Goal: Information Seeking & Learning: Check status

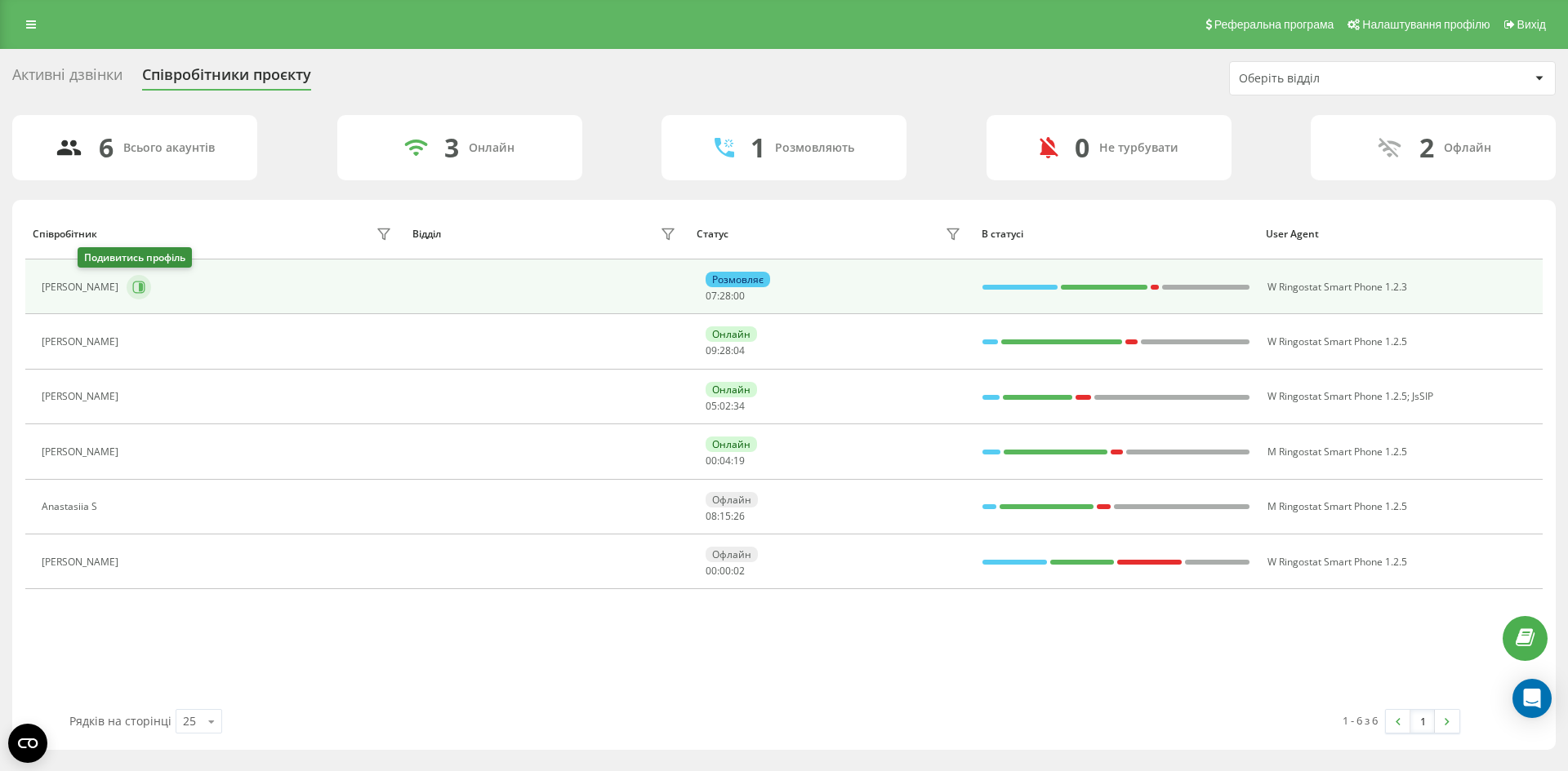
click at [133, 284] on icon at bounding box center [138, 286] width 13 height 13
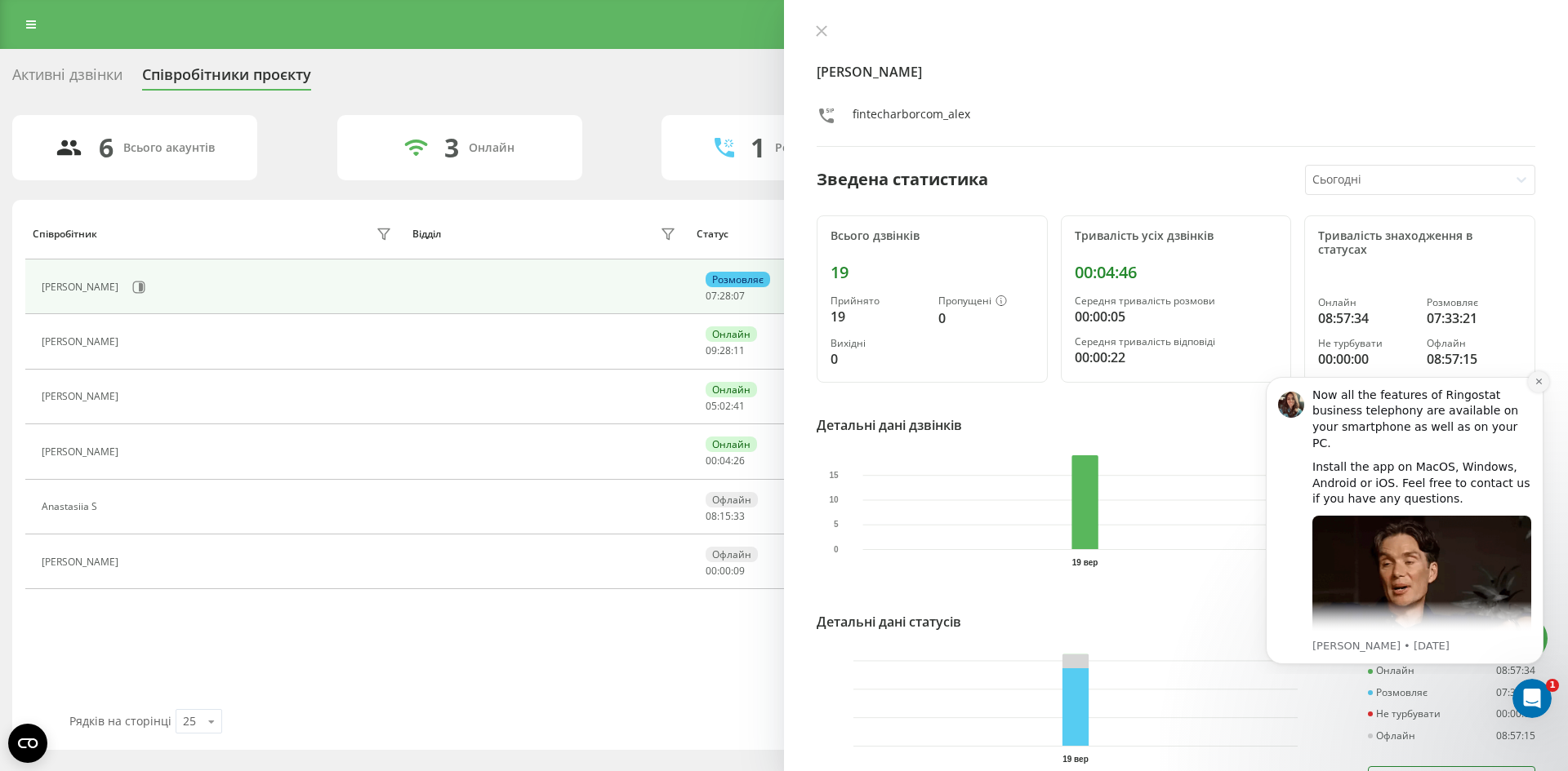
click at [1534, 385] on icon "Dismiss notification" at bounding box center [1538, 381] width 9 height 9
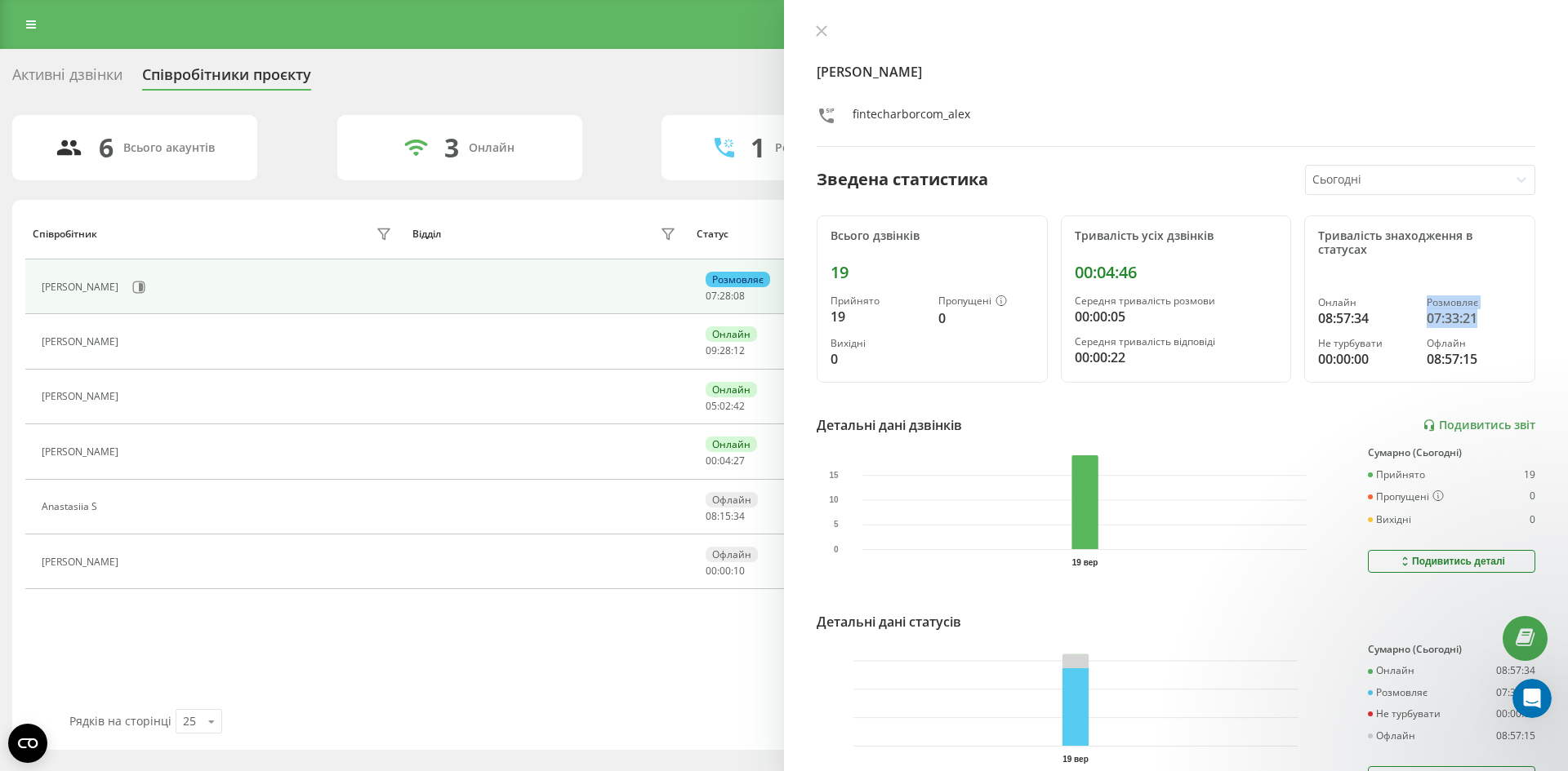
drag, startPoint x: 1411, startPoint y: 307, endPoint x: 1483, endPoint y: 325, distance: 74.2
click at [1480, 324] on div "Онлайн 08:57:34 Розмовляє 07:33:21 Не турбувати 00:00:00 Офлайн 08:57:15" at bounding box center [1420, 333] width 203 height 73
click at [1483, 325] on div "07:33:21" at bounding box center [1474, 318] width 95 height 19
drag, startPoint x: 1408, startPoint y: 303, endPoint x: 1475, endPoint y: 321, distance: 69.4
click at [1475, 320] on div "Онлайн 08:57:34 Розмовляє 07:33:21 Не турбувати 00:00:00 Офлайн 08:57:15" at bounding box center [1420, 333] width 203 height 73
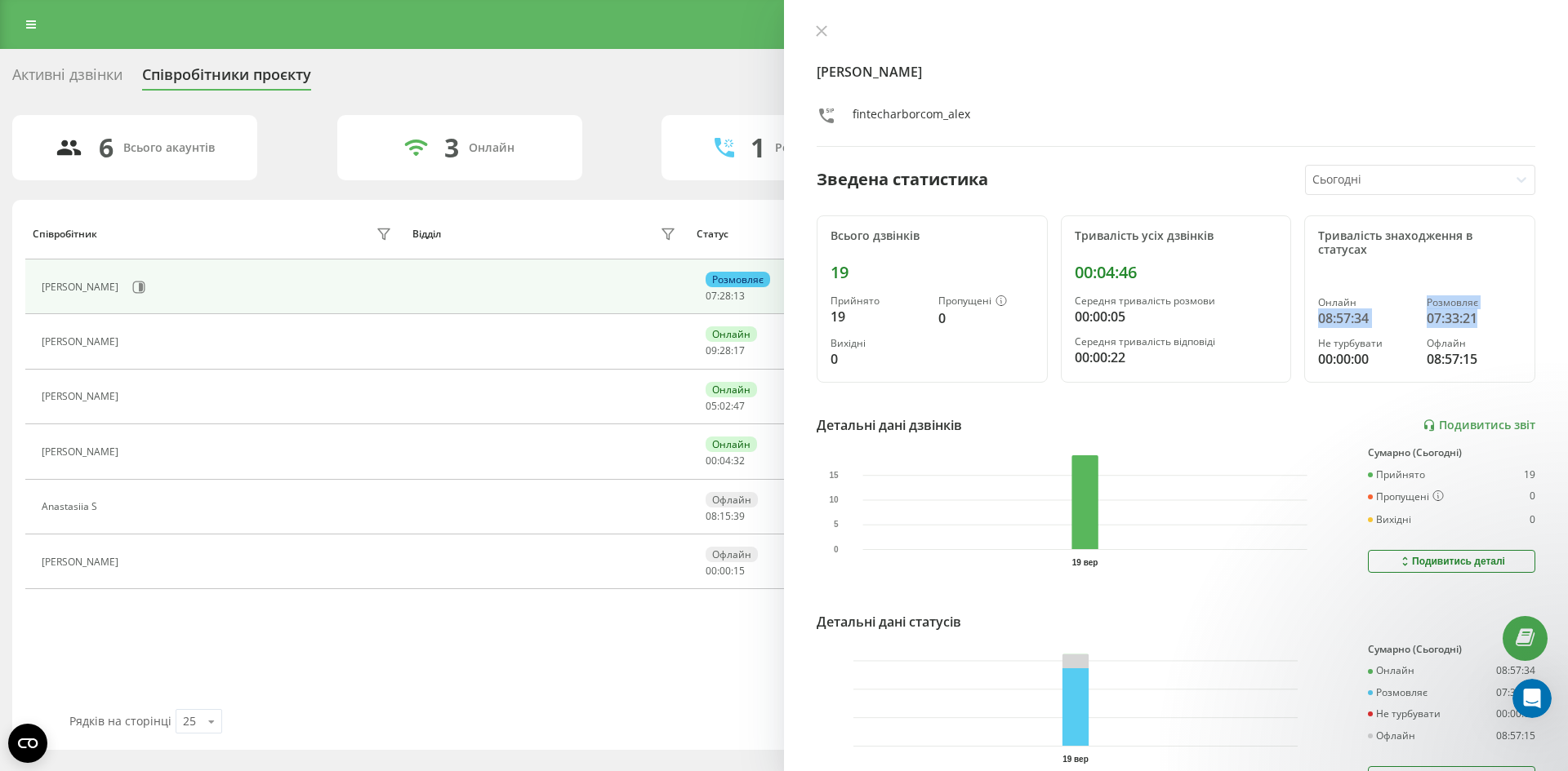
click at [1475, 321] on div "07:33:21" at bounding box center [1474, 318] width 95 height 19
drag, startPoint x: 1074, startPoint y: 264, endPoint x: 1148, endPoint y: 275, distance: 74.8
click at [1146, 275] on div "00:04:46" at bounding box center [1176, 273] width 203 height 19
click at [1161, 274] on div "00:04:46" at bounding box center [1176, 273] width 203 height 19
drag, startPoint x: 1404, startPoint y: 300, endPoint x: 1470, endPoint y: 316, distance: 67.9
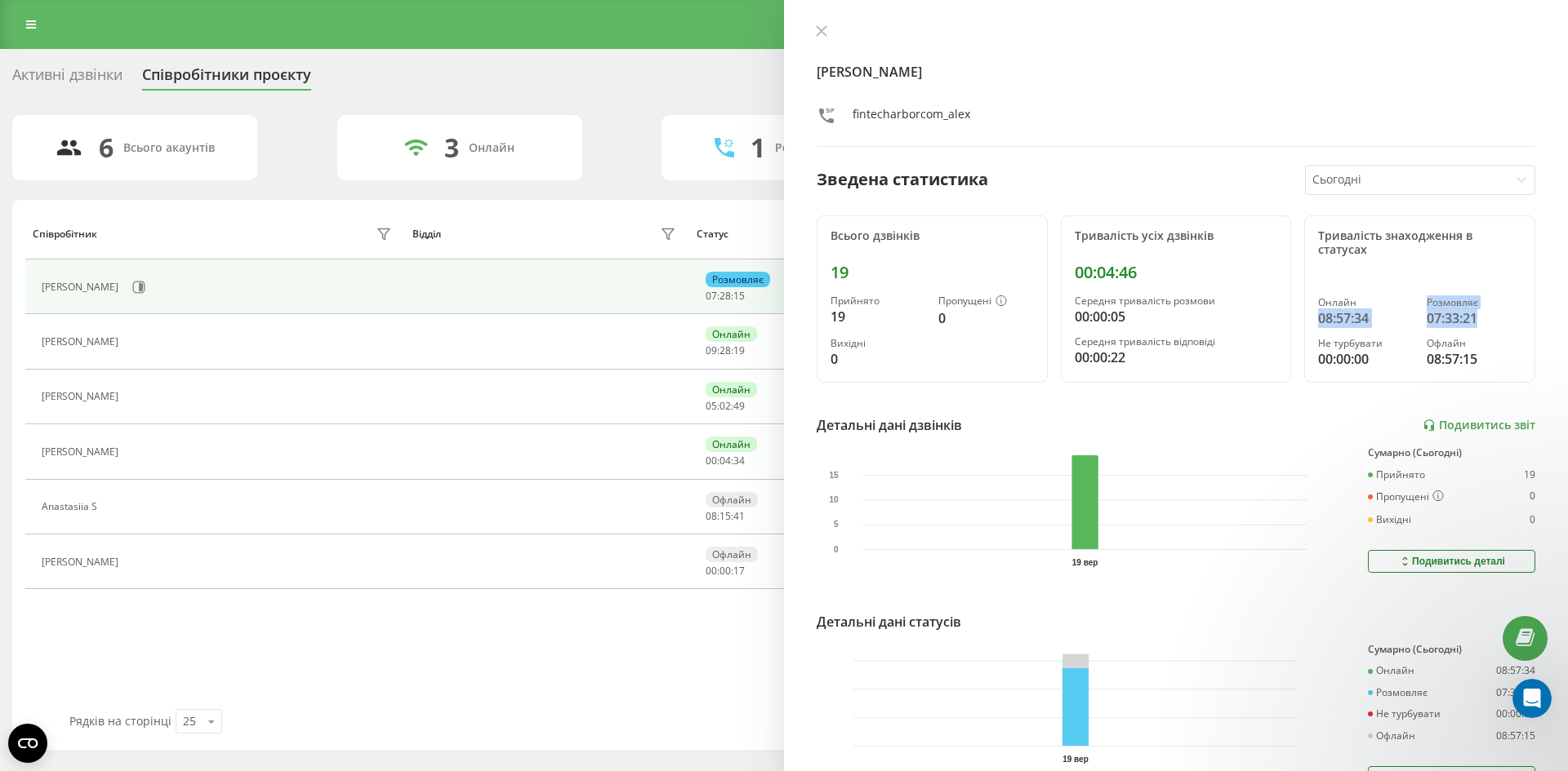
click at [1469, 315] on div "Онлайн 08:57:34 Розмовляє 07:33:21 Не турбувати 00:00:00 Офлайн 08:57:15" at bounding box center [1420, 333] width 203 height 73
click at [1470, 316] on div "07:33:21" at bounding box center [1474, 318] width 95 height 19
click at [819, 44] on div "[PERSON_NAME] fintecharborcom_alex" at bounding box center [1176, 85] width 718 height 123
click at [814, 32] on button at bounding box center [822, 32] width 21 height 15
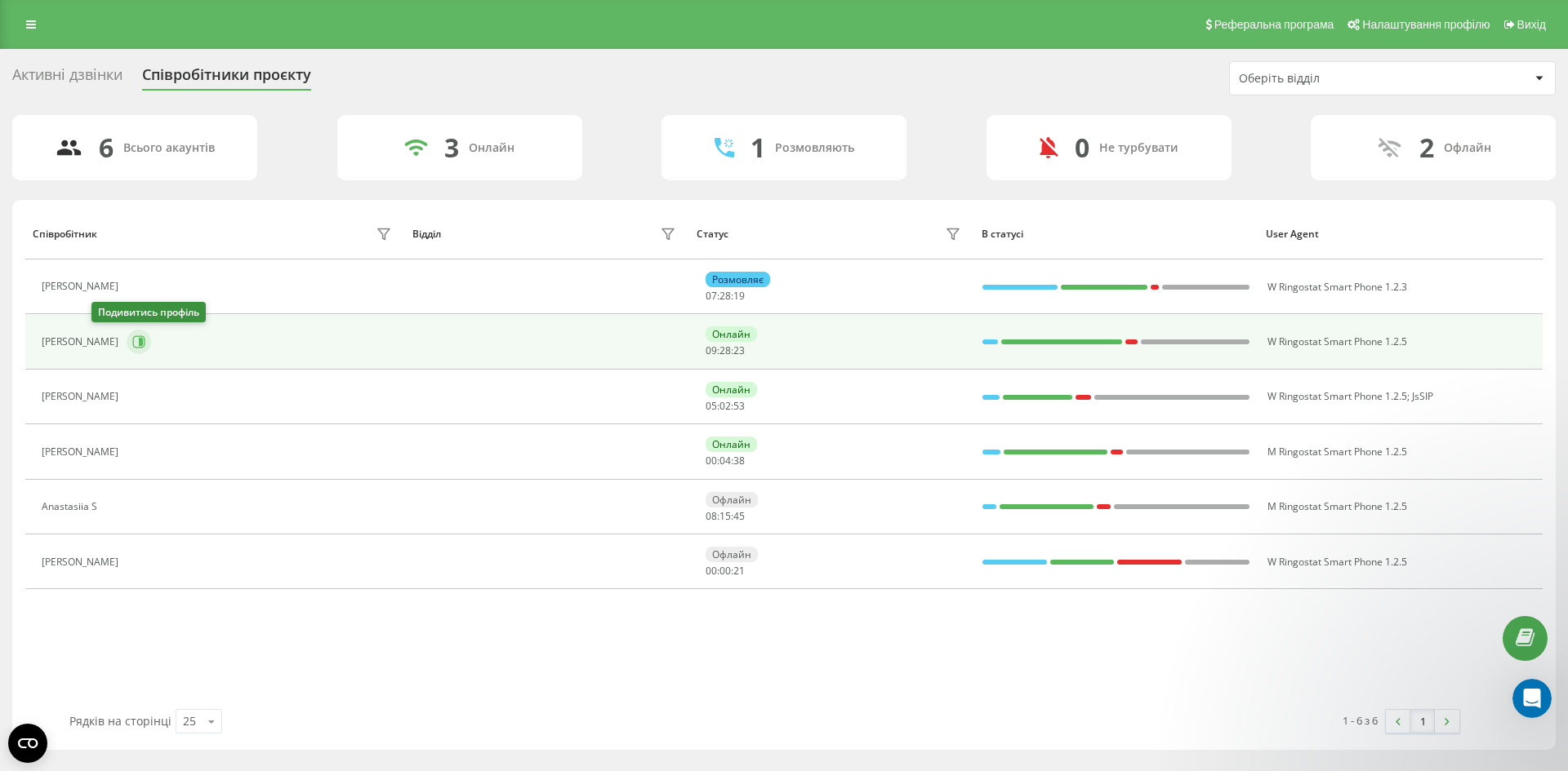
click at [133, 343] on icon at bounding box center [138, 341] width 13 height 13
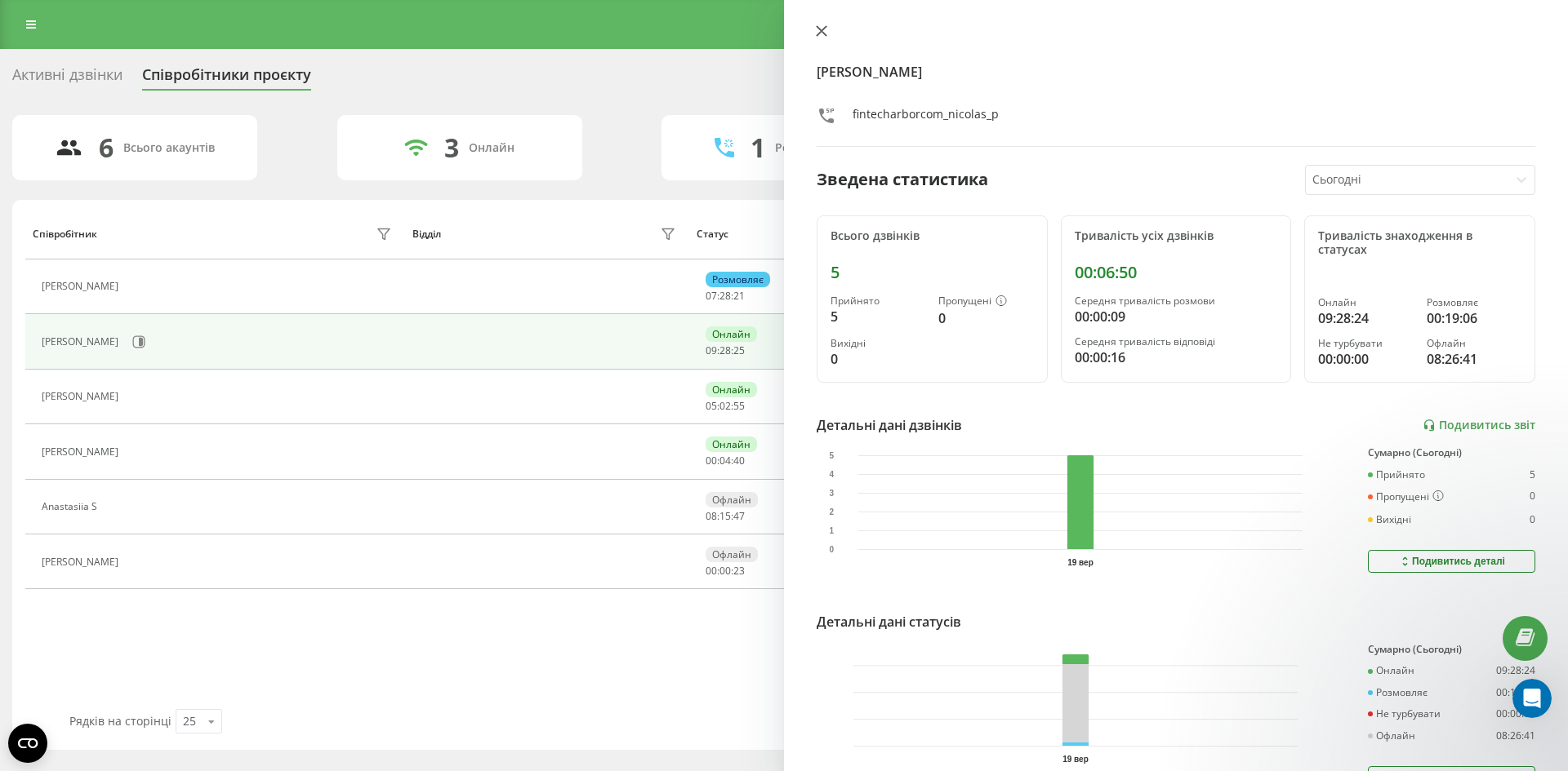
click at [830, 31] on button at bounding box center [822, 32] width 21 height 15
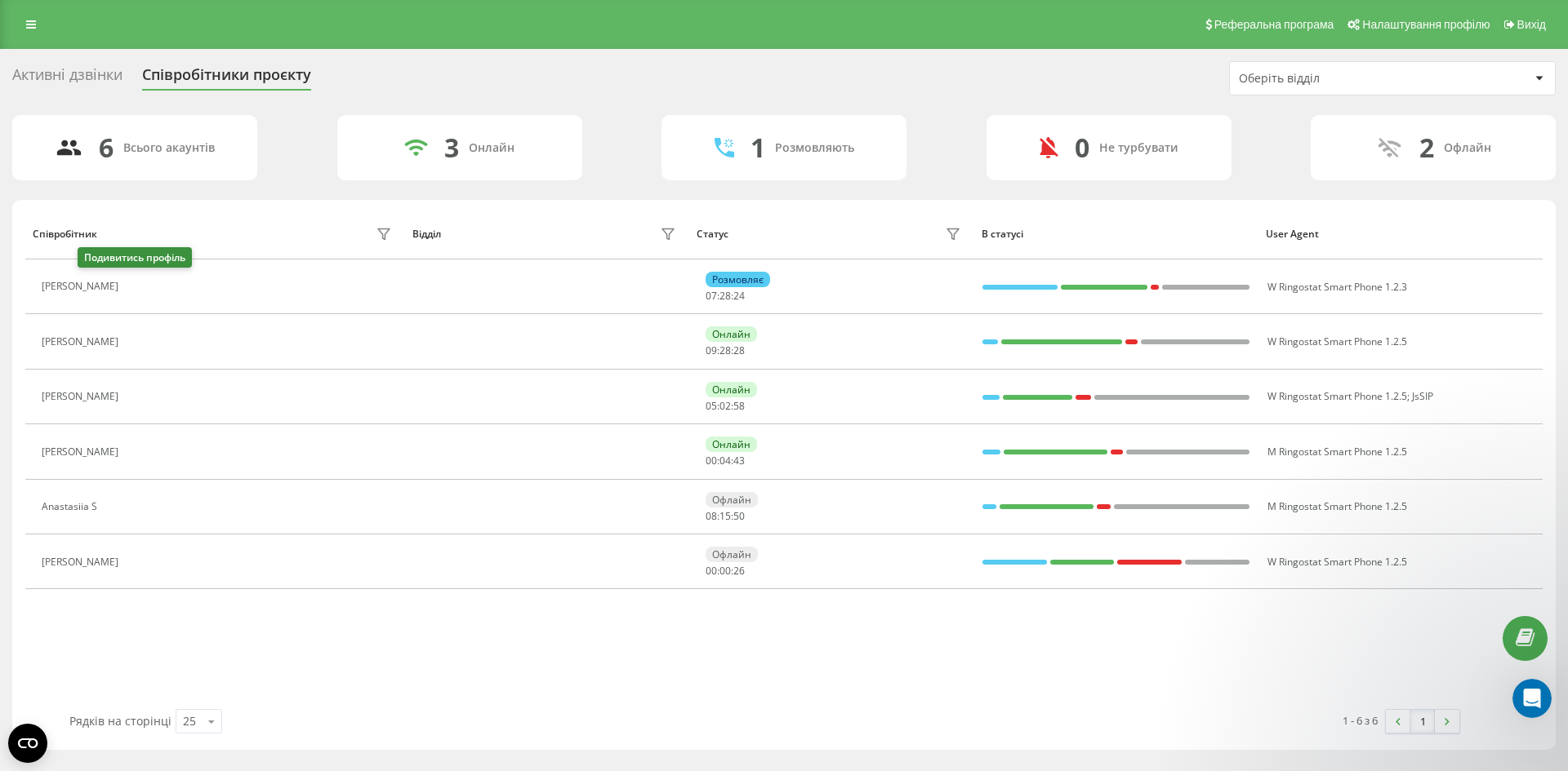
click at [136, 289] on icon at bounding box center [138, 287] width 4 height 8
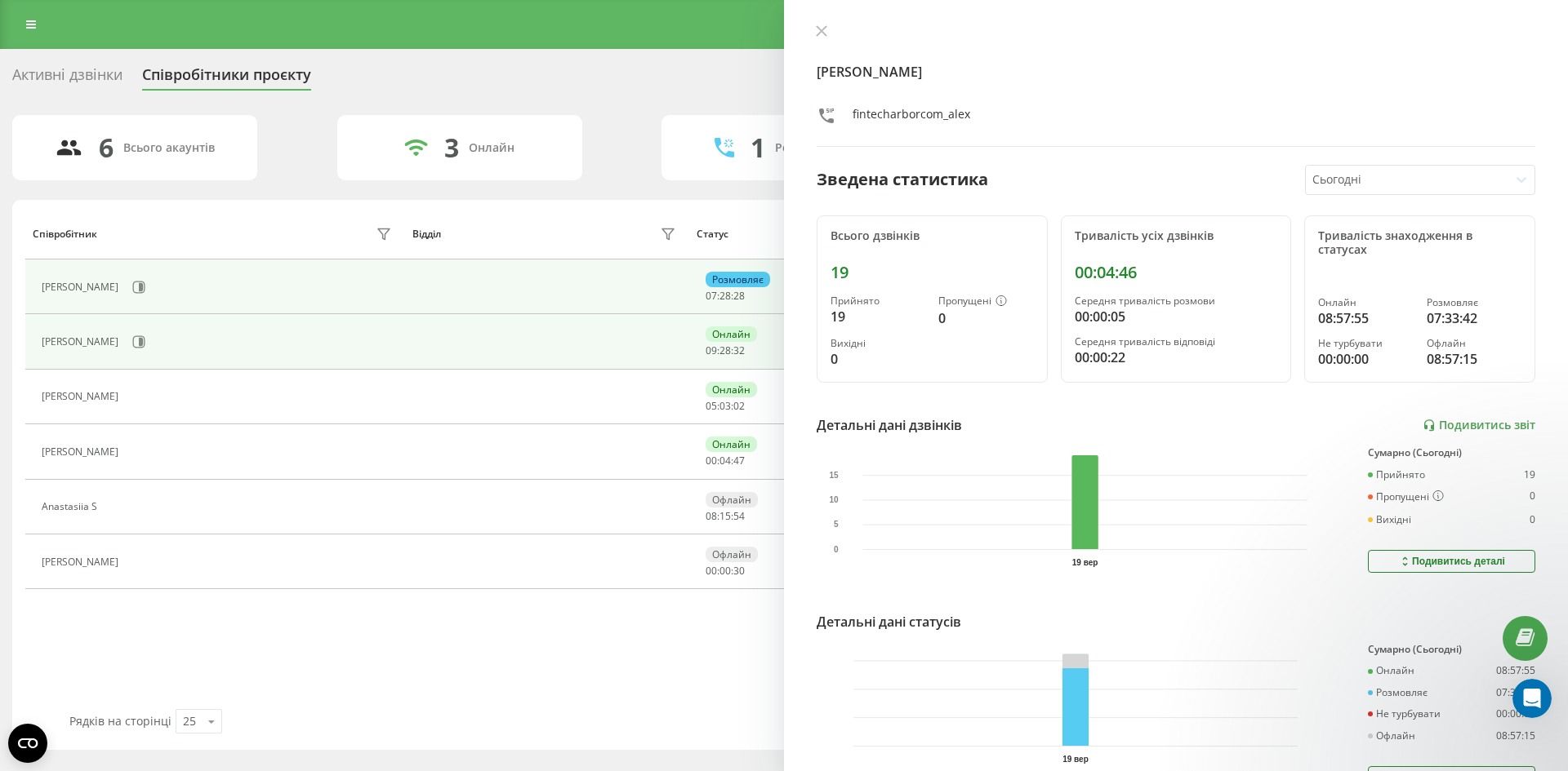
click at [217, 358] on td "[PERSON_NAME]" at bounding box center [215, 341] width 379 height 55
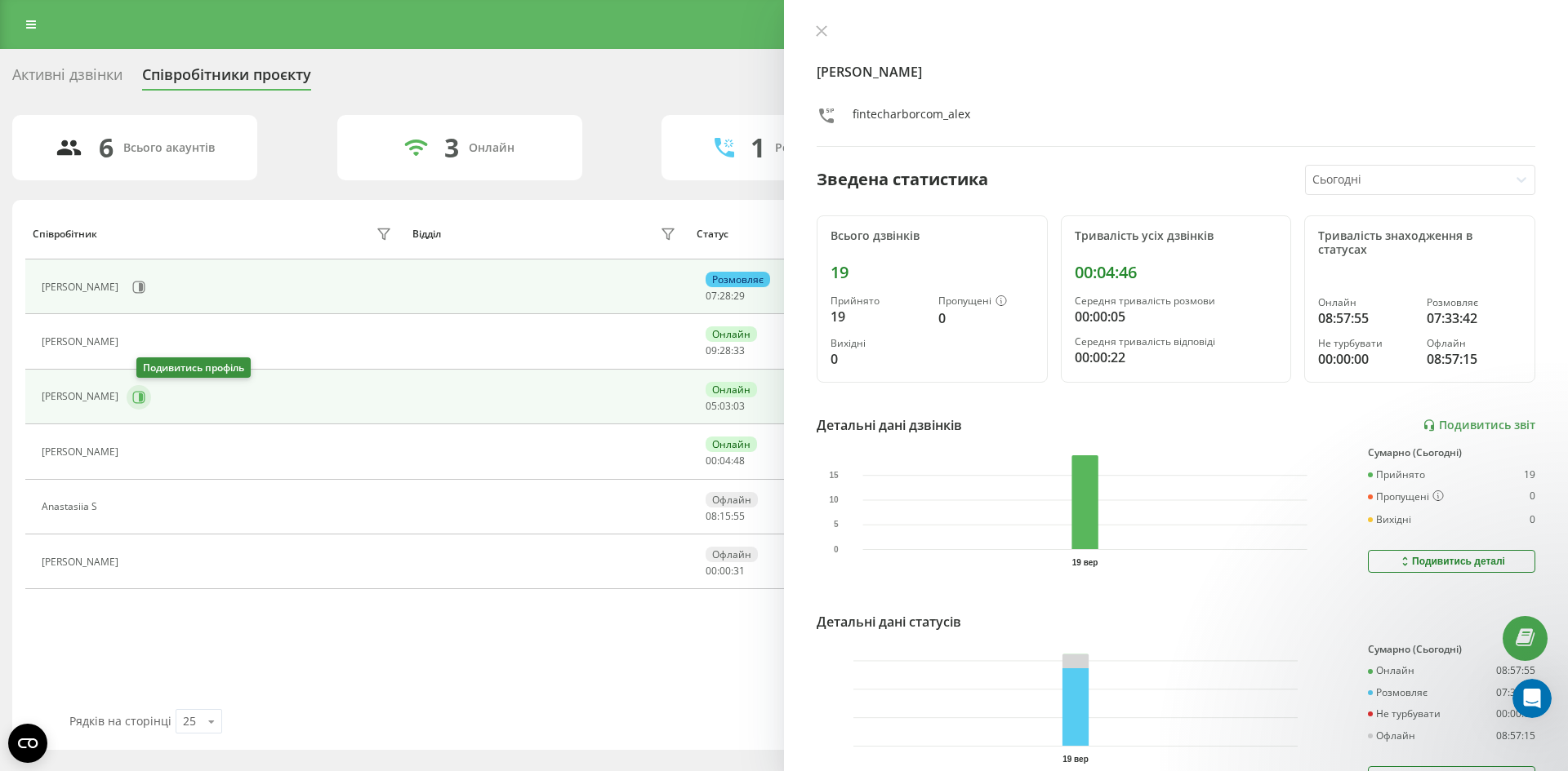
click at [145, 397] on icon at bounding box center [138, 397] width 13 height 13
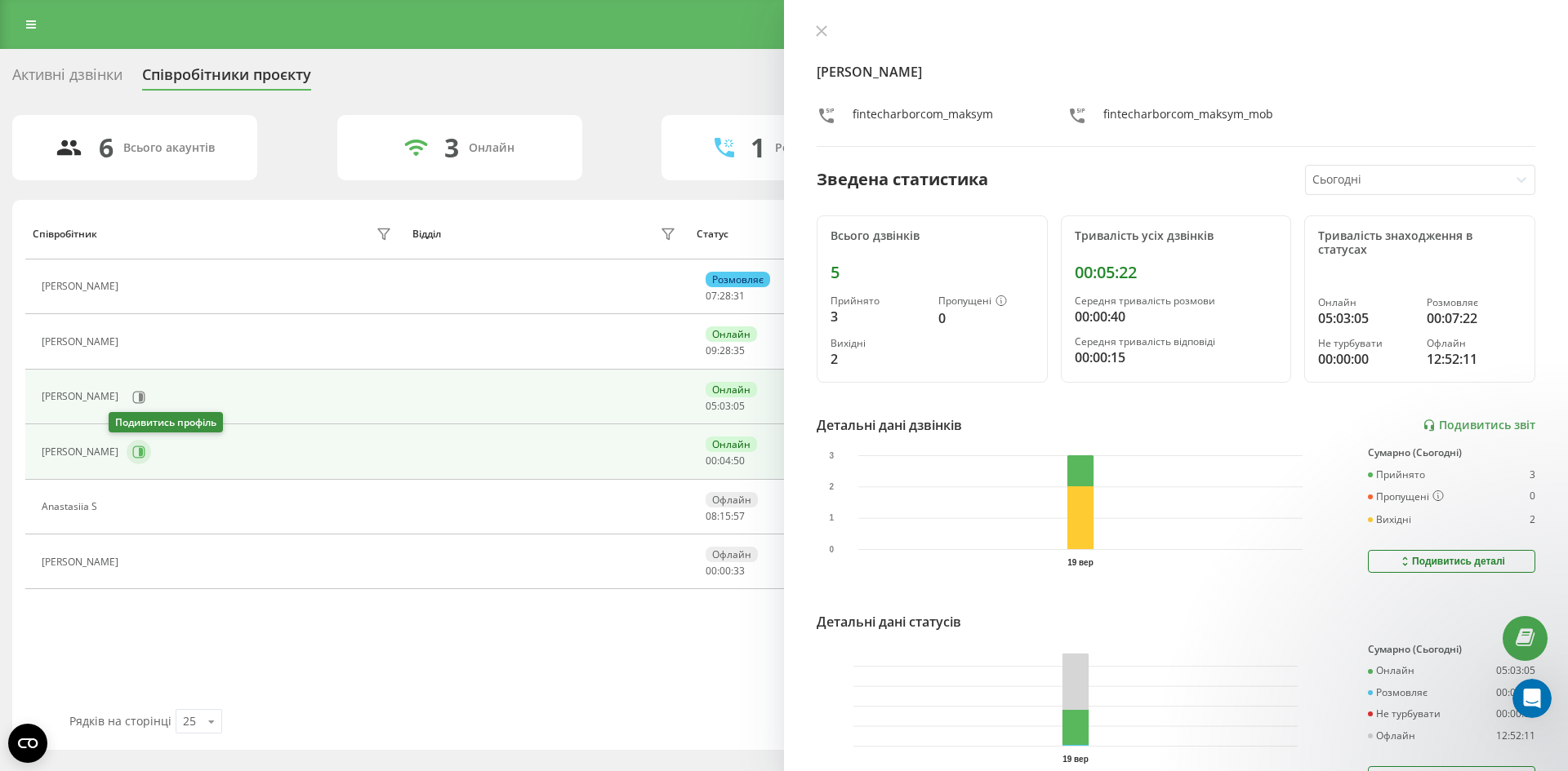
click at [138, 455] on icon at bounding box center [140, 452] width 4 height 8
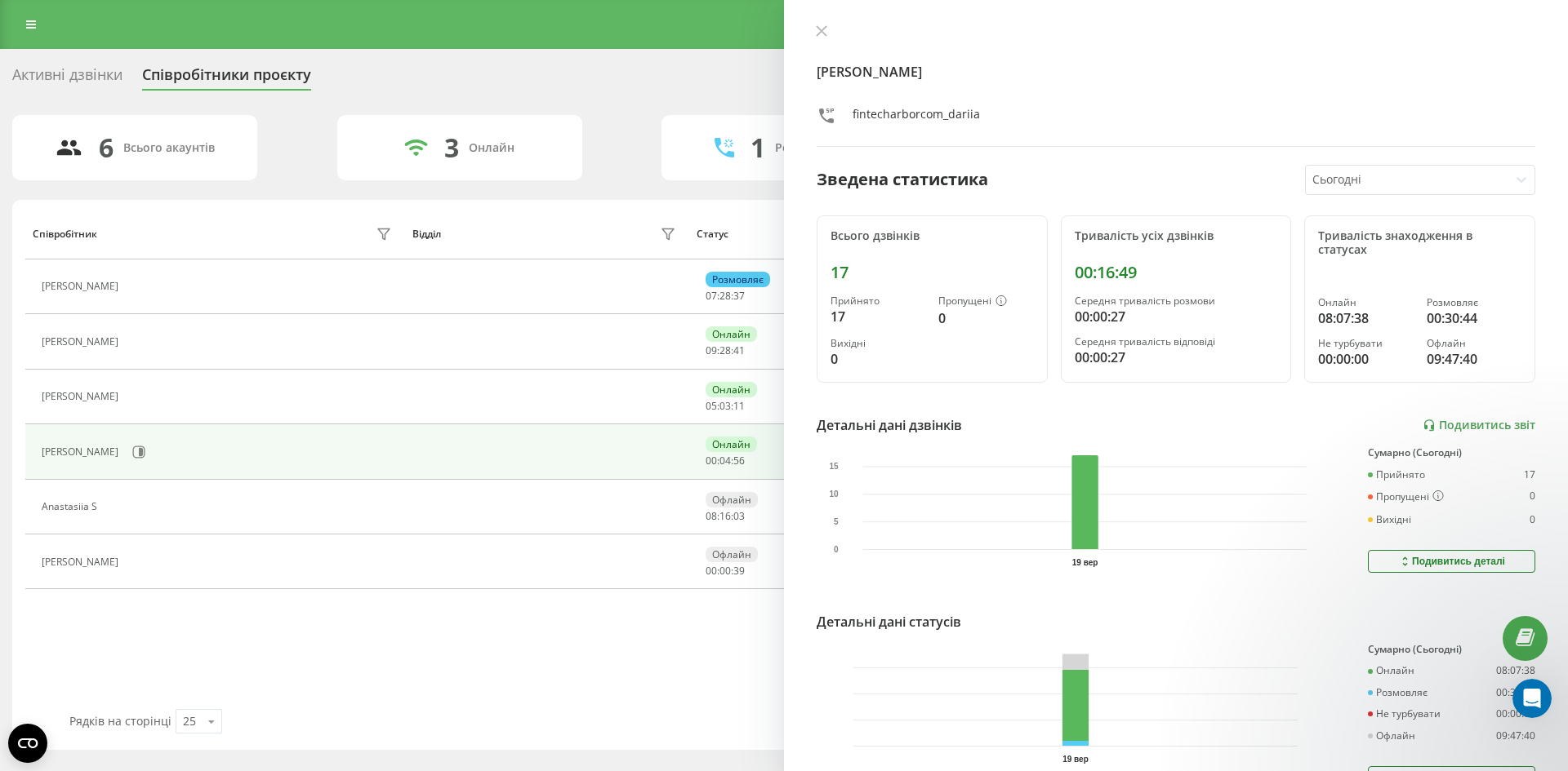
drag, startPoint x: 806, startPoint y: 28, endPoint x: 818, endPoint y: 23, distance: 13.0
click at [812, 26] on div "[PERSON_NAME] fintecharborcom_dariia Зведена статистика Сьогодні Всього дзвінкі…" at bounding box center [1176, 385] width 784 height 771
click at [818, 23] on div "[PERSON_NAME] fintecharborcom_dariia Зведена статистика Сьогодні Всього дзвінкі…" at bounding box center [1176, 385] width 784 height 771
click at [810, 34] on div "[PERSON_NAME] fintecharborcom_dariia Зведена статистика Сьогодні Всього дзвінкі…" at bounding box center [1176, 385] width 784 height 771
click at [816, 32] on icon at bounding box center [822, 31] width 12 height 12
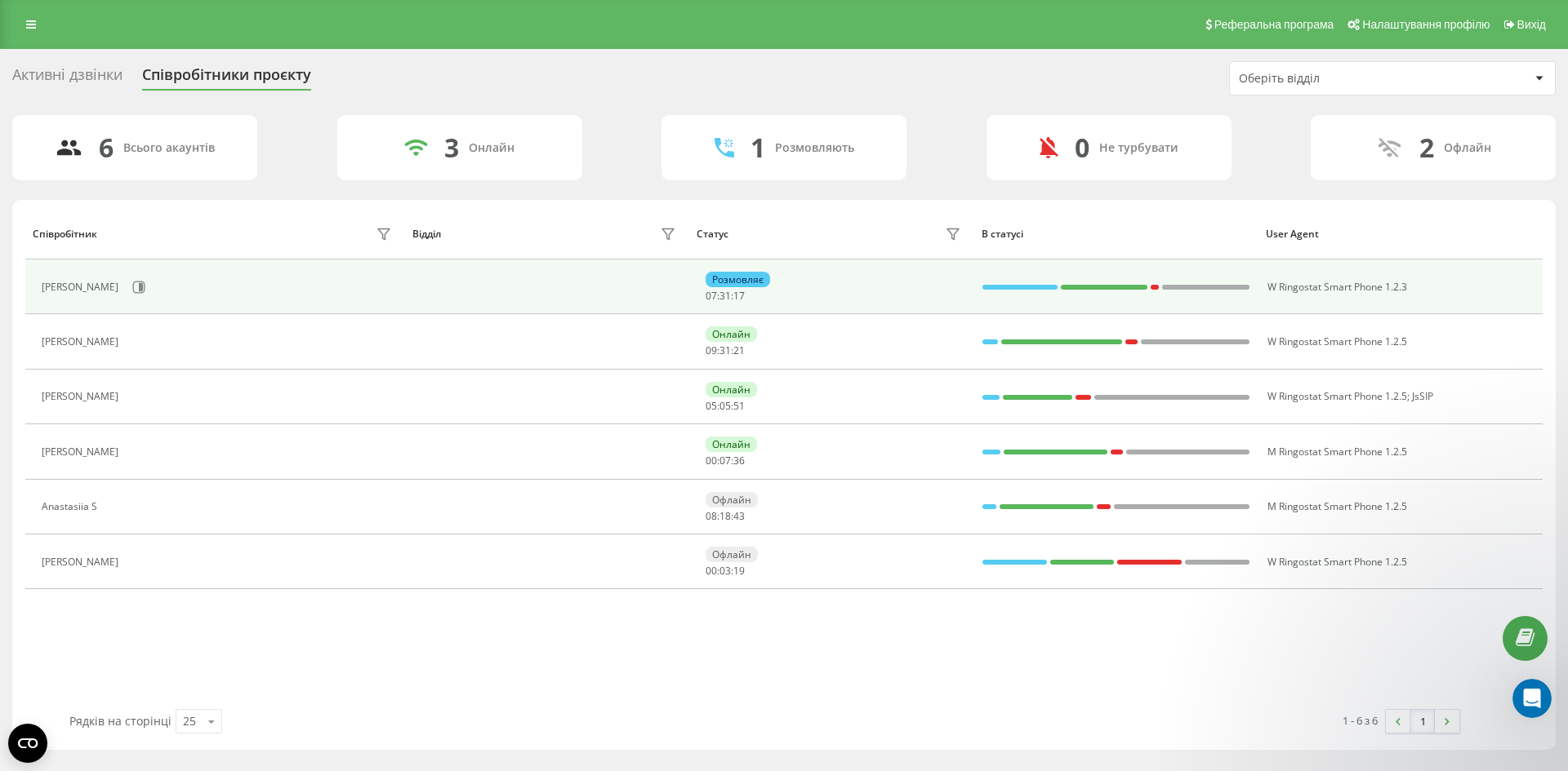
click at [768, 287] on div "Розмовляє 07 : 31 : 17" at bounding box center [834, 286] width 258 height 30
click at [724, 280] on div "Розмовляє" at bounding box center [738, 280] width 65 height 15
click at [133, 283] on icon at bounding box center [138, 286] width 13 height 13
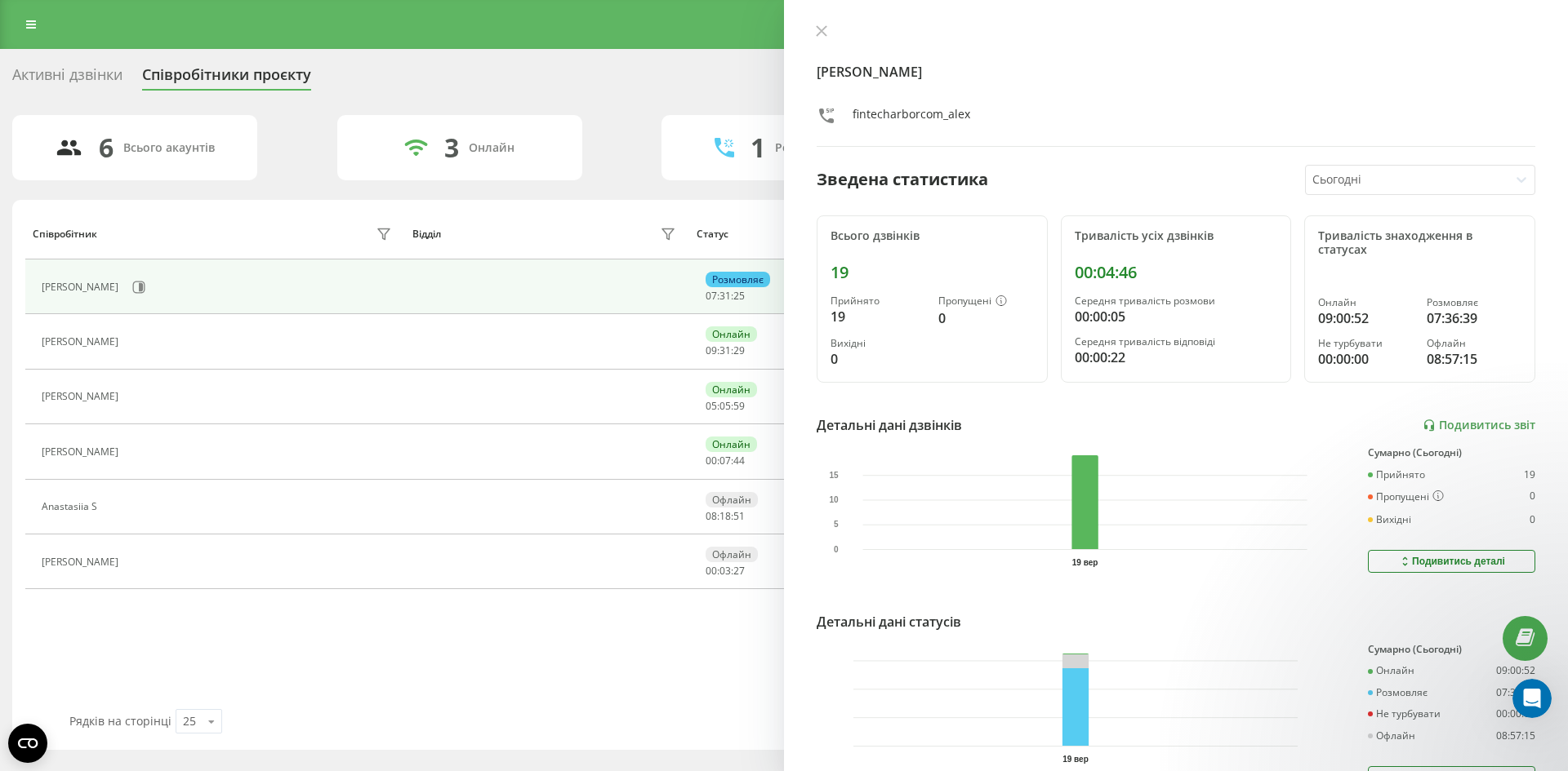
click at [812, 18] on div "[PERSON_NAME] fintecharborcom_alex Зведена статистика Сьогодні Всього дзвінків …" at bounding box center [1176, 385] width 784 height 771
drag, startPoint x: 820, startPoint y: 30, endPoint x: 298, endPoint y: 18, distance: 522.1
click at [819, 30] on icon at bounding box center [822, 31] width 12 height 12
